Goal: Transaction & Acquisition: Purchase product/service

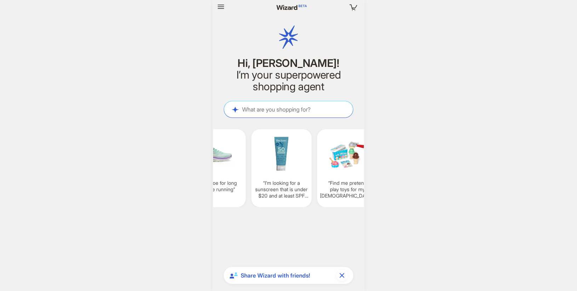
scroll to position [0, 556]
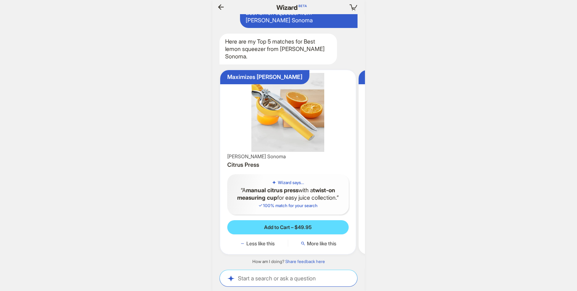
scroll to position [0, 34]
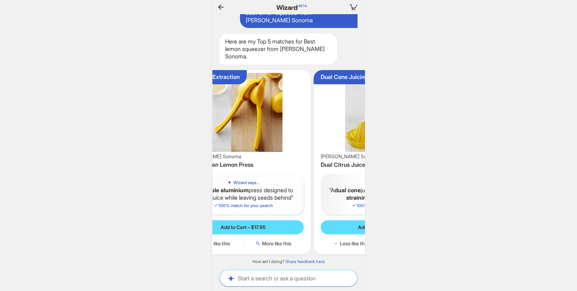
scroll to position [0, 682]
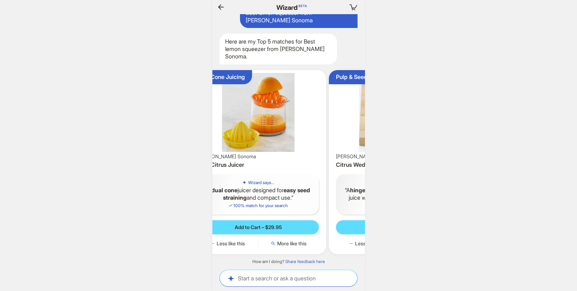
scroll to position [0, 694]
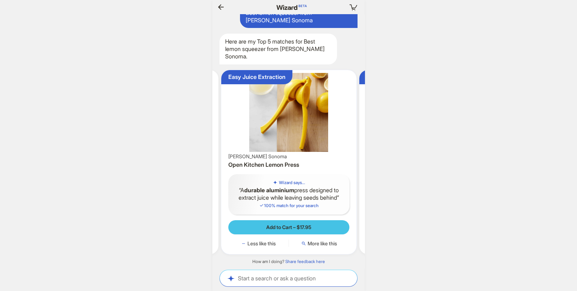
click at [277, 229] on span "Add to Cart – $17.95" at bounding box center [288, 227] width 45 height 6
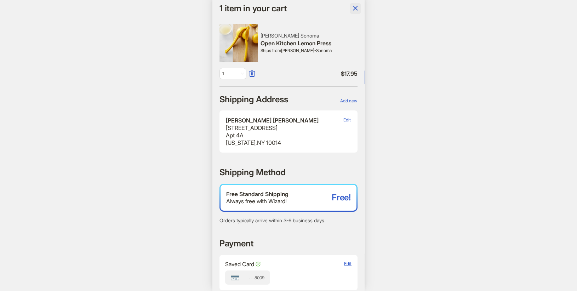
click at [357, 8] on icon "button" at bounding box center [355, 8] width 8 height 8
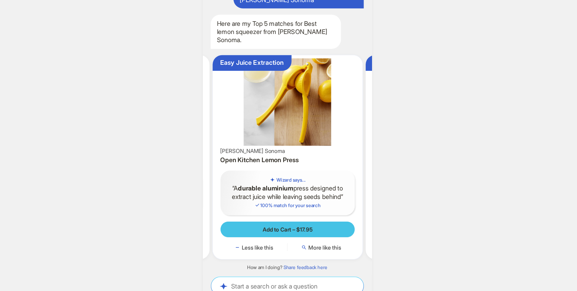
click at [286, 224] on span "Add to Cart – $17.95" at bounding box center [288, 227] width 45 height 6
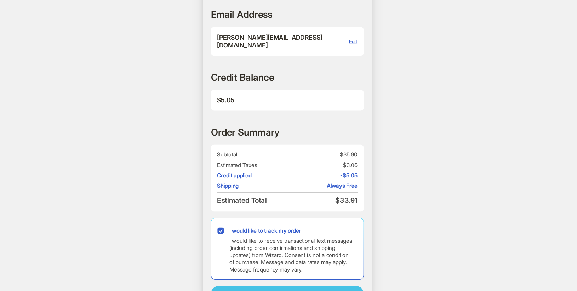
click at [264, 278] on button "Place order" at bounding box center [288, 285] width 138 height 14
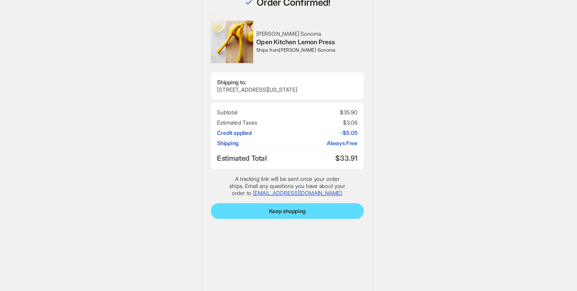
scroll to position [1633, 0]
